Goal: Ask a question

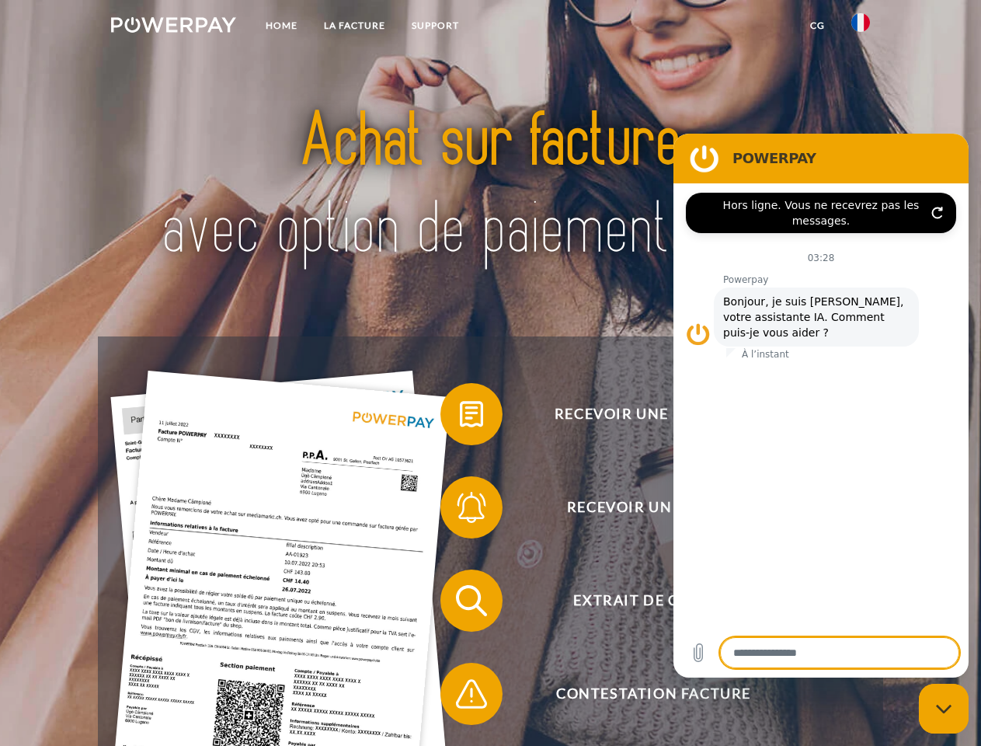
click at [173, 27] on img at bounding box center [173, 25] width 125 height 16
click at [861, 27] on img at bounding box center [861, 22] width 19 height 19
click at [817, 26] on link "CG" at bounding box center [817, 26] width 41 height 28
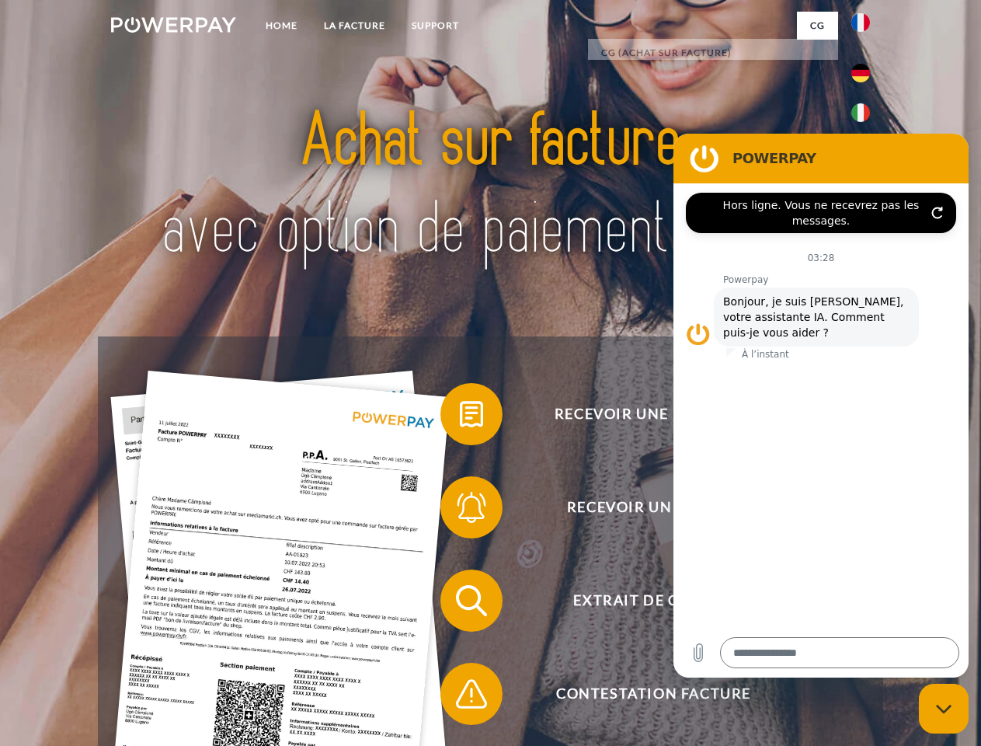
click at [460, 417] on span at bounding box center [448, 414] width 78 height 78
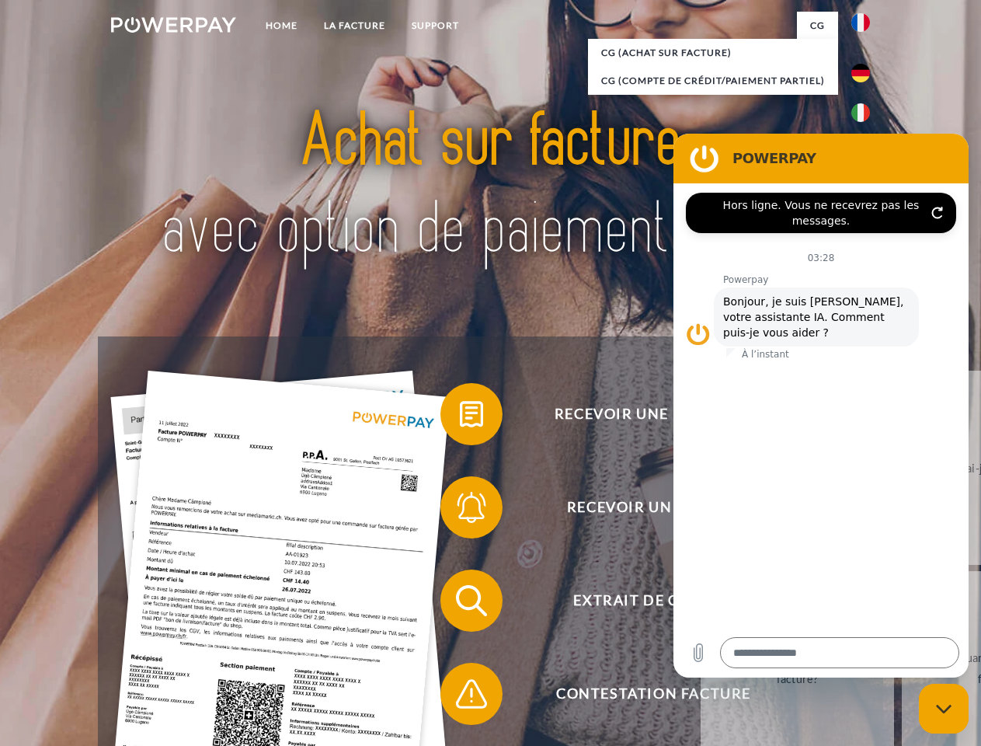
click at [460, 511] on span at bounding box center [448, 508] width 78 height 78
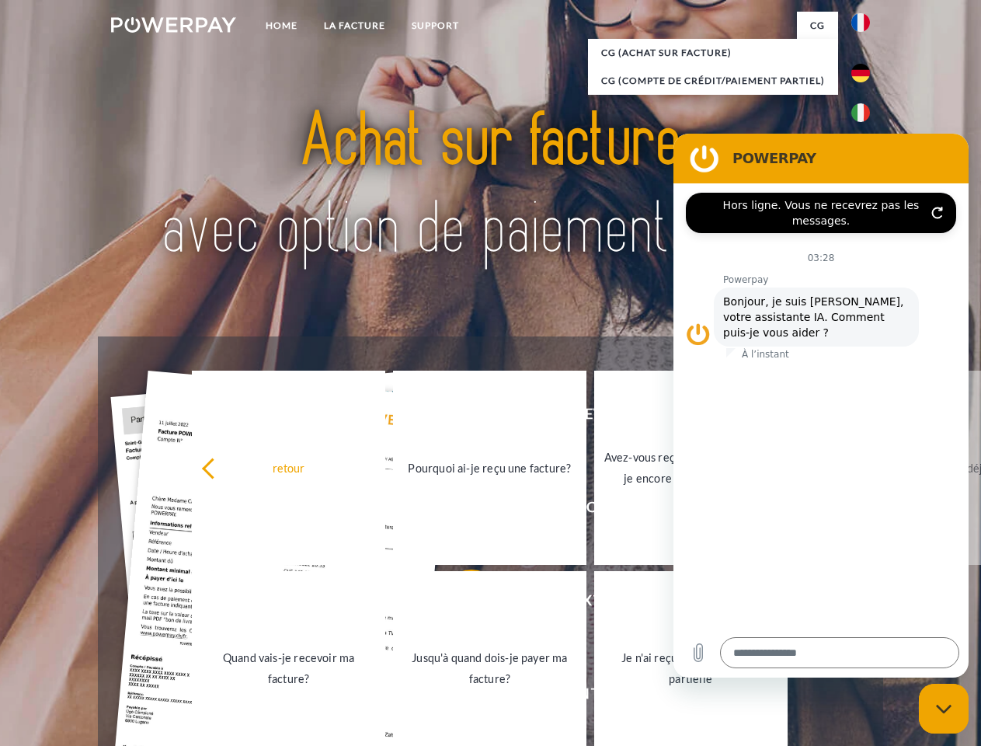
click at [460, 604] on link "Jusqu'à quand dois-je payer ma facture?" at bounding box center [489, 668] width 193 height 194
click at [460, 697] on span at bounding box center [448, 694] width 78 height 78
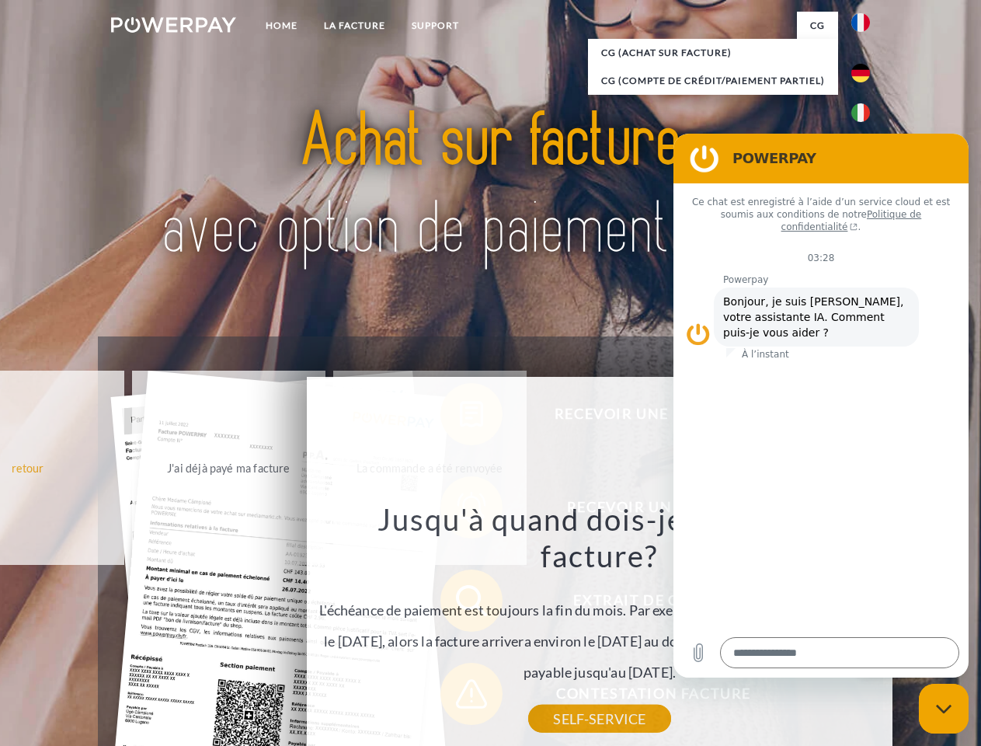
click at [944, 709] on icon "Fermer la fenêtre de messagerie" at bounding box center [944, 709] width 16 height 10
type textarea "*"
